Goal: Information Seeking & Learning: Learn about a topic

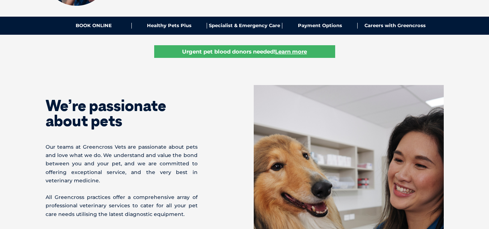
scroll to position [128, 0]
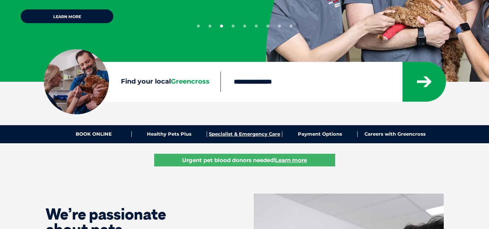
click at [258, 135] on link "Specialist & Emergency Care" at bounding box center [244, 134] width 75 height 6
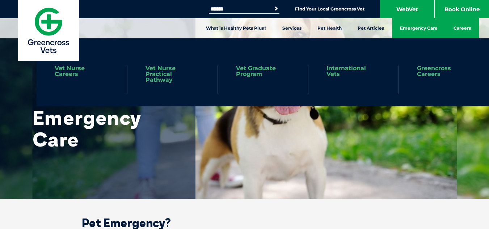
click at [461, 24] on link "Careers" at bounding box center [461, 28] width 33 height 20
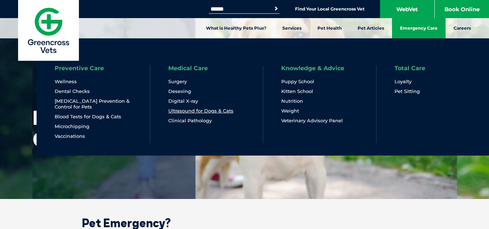
click at [212, 110] on link "Ultrasound for Dogs & Cats" at bounding box center [200, 111] width 65 height 6
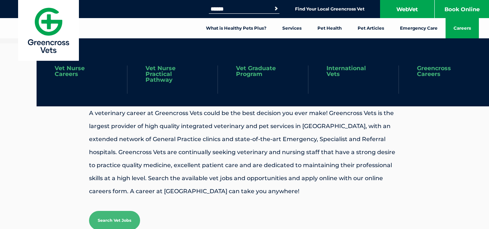
click at [70, 67] on link "Vet Nurse Careers" at bounding box center [82, 71] width 54 height 12
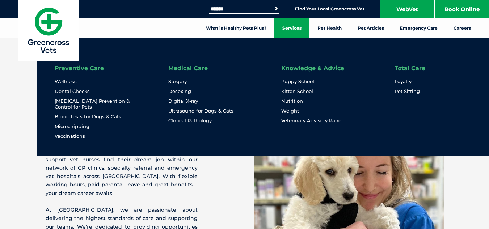
click at [298, 26] on link "Services" at bounding box center [291, 28] width 35 height 20
click at [72, 136] on link "Vaccinations" at bounding box center [70, 136] width 30 height 6
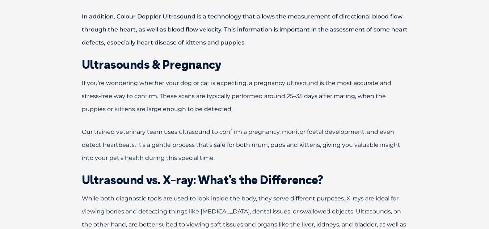
scroll to position [615, 0]
